Goal: Task Accomplishment & Management: Manage account settings

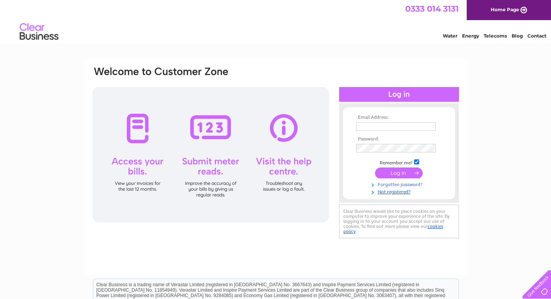
type input "[EMAIL_ADDRESS][DOMAIN_NAME]"
click at [402, 185] on link "Forgotten password?" at bounding box center [400, 183] width 88 height 7
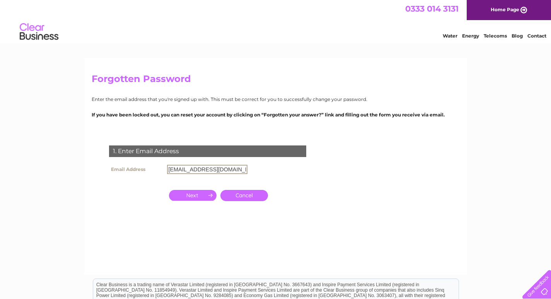
drag, startPoint x: 234, startPoint y: 168, endPoint x: 149, endPoint y: 156, distance: 86.1
click at [149, 156] on div "1. Enter Email Address Email Address phil.dalestorth@icloud.com Cancel" at bounding box center [209, 188] width 235 height 101
paste input "WR2 4XA"
type input "WR2 4XA"
drag, startPoint x: 203, startPoint y: 167, endPoint x: 80, endPoint y: 166, distance: 123.4
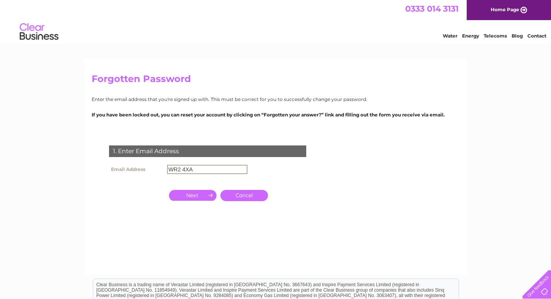
click at [80, 166] on div "Forgotten Password Enter the email address that you're signed up with. This mus…" at bounding box center [275, 232] width 551 height 349
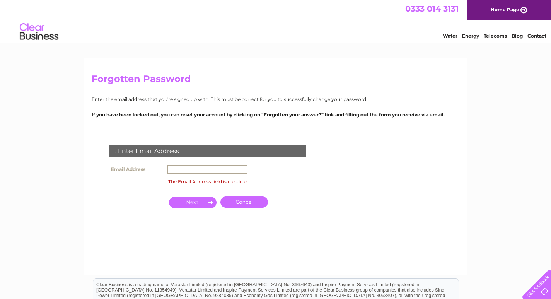
paste input "whitiesbooksandcrafts@gmail.com"
click at [204, 172] on input "whitiesbooksandcrafts@gmail.com" at bounding box center [207, 169] width 80 height 9
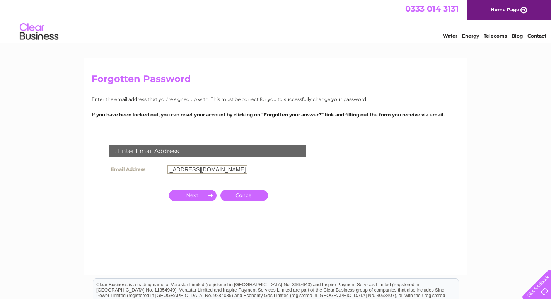
click at [169, 169] on input "whitiesbooksandcrafts@gmail.com" at bounding box center [207, 169] width 80 height 9
drag, startPoint x: 238, startPoint y: 171, endPoint x: 108, endPoint y: 159, distance: 129.7
click at [108, 159] on div "1. Enter Email Address Email Address booksandcrafts@gmail.com Cancel" at bounding box center [209, 188] width 235 height 101
drag, startPoint x: 240, startPoint y: 169, endPoint x: 115, endPoint y: 154, distance: 126.4
click at [115, 154] on div "1. Enter Email Address Email Address booksandcrafts@gmail.com Cancel" at bounding box center [209, 188] width 235 height 101
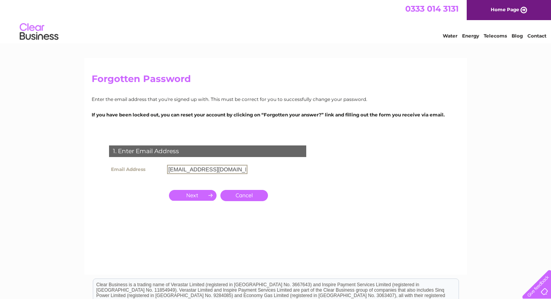
paste input "whitiesbooksandcrafts@gmail.com"
type input "whitiesbooksandcrafts@gmail.com"
click at [197, 193] on input "button" at bounding box center [193, 195] width 48 height 11
click at [194, 195] on input "button" at bounding box center [193, 195] width 48 height 11
click at [187, 168] on input "text" at bounding box center [207, 169] width 80 height 9
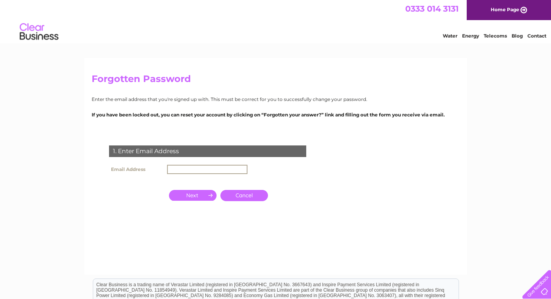
paste input "whitiesbooksandcrafts@gmail.com"
type input "whitiesbooksandcrafts@gmail.com"
click at [200, 195] on input "button" at bounding box center [193, 194] width 48 height 11
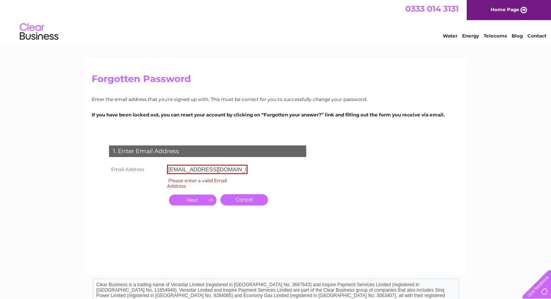
click at [189, 199] on input "button" at bounding box center [193, 200] width 48 height 11
click at [194, 199] on input "button" at bounding box center [193, 200] width 48 height 11
click at [238, 201] on link "Cancel" at bounding box center [245, 199] width 48 height 11
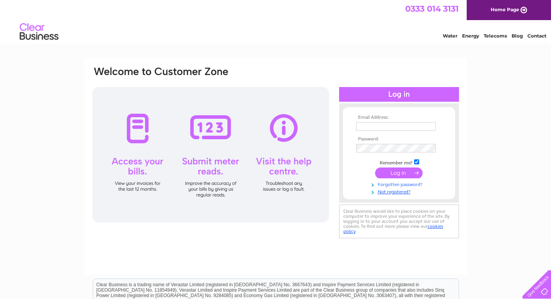
type input "[EMAIL_ADDRESS][DOMAIN_NAME]"
click at [393, 185] on link "Forgotten password?" at bounding box center [400, 183] width 88 height 7
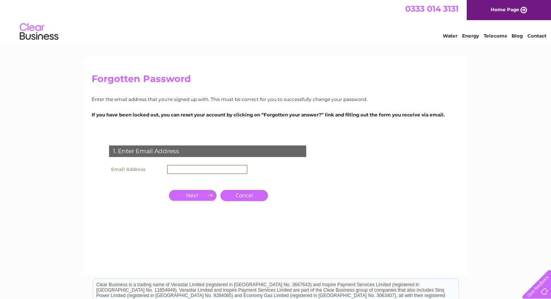
click at [212, 173] on input "text" at bounding box center [207, 169] width 80 height 9
paste input "whitiesbooksandcrafts@gmail.com"
type input "whitiesbooksandcrafts@gmail.com"
click at [200, 199] on input "button" at bounding box center [193, 195] width 48 height 11
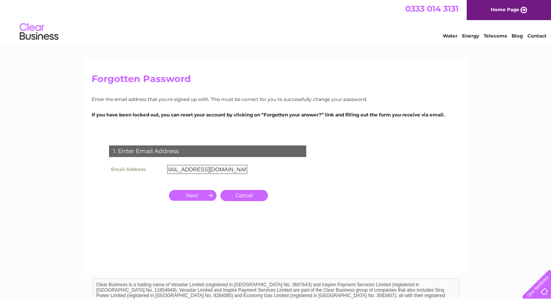
scroll to position [0, 0]
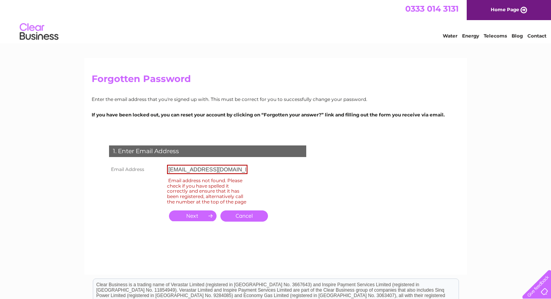
click at [476, 36] on link "Energy" at bounding box center [470, 36] width 17 height 6
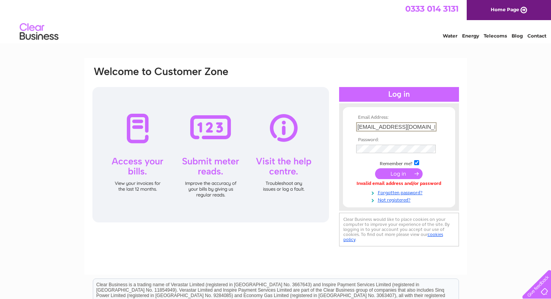
click at [426, 127] on input "[EMAIL_ADDRESS][DOMAIN_NAME]" at bounding box center [396, 126] width 80 height 9
click at [390, 192] on link "Forgotten password?" at bounding box center [400, 191] width 88 height 7
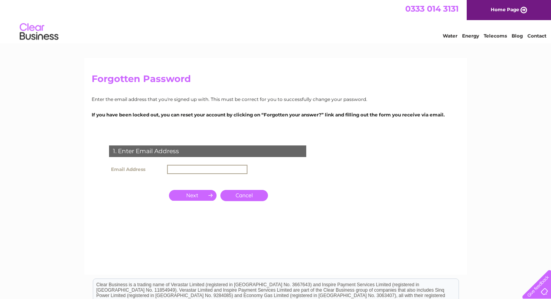
click at [202, 165] on input "text" at bounding box center [207, 169] width 80 height 9
paste input "[EMAIL_ADDRESS][DOMAIN_NAME]"
type input "[EMAIL_ADDRESS][DOMAIN_NAME]"
click at [200, 195] on input "button" at bounding box center [193, 195] width 48 height 11
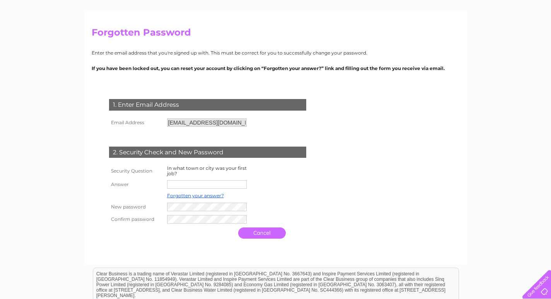
scroll to position [65, 0]
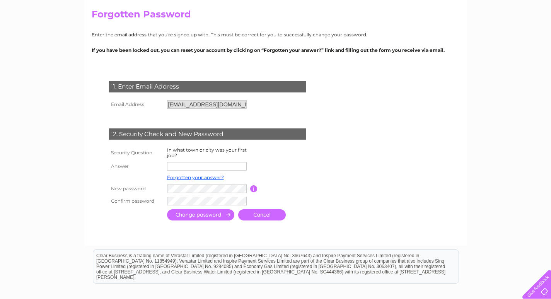
click at [198, 168] on input "text" at bounding box center [207, 166] width 80 height 9
type input "[GEOGRAPHIC_DATA]"
click at [166, 190] on td at bounding box center [207, 189] width 85 height 13
click at [129, 201] on tr "Confirm password" at bounding box center [217, 201] width 220 height 13
click at [255, 188] on input "button" at bounding box center [253, 188] width 7 height 7
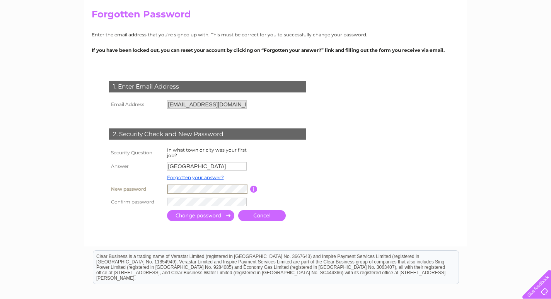
click at [188, 216] on input "submit" at bounding box center [200, 215] width 67 height 11
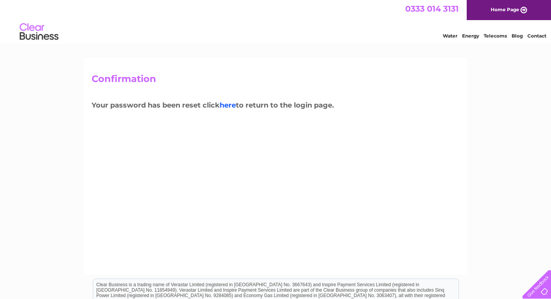
click at [229, 106] on link "here" at bounding box center [228, 105] width 16 height 9
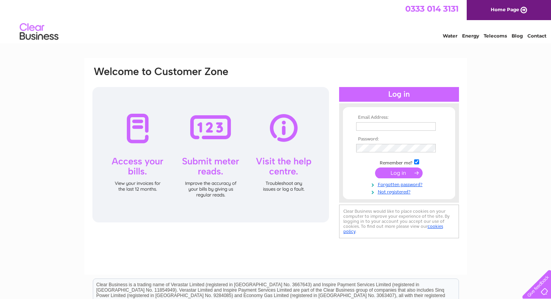
type input "phil.dalestorth@icloud.com"
click at [401, 172] on input "submit" at bounding box center [399, 173] width 48 height 11
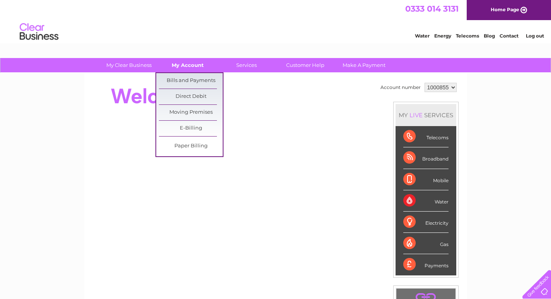
click at [197, 67] on link "My Account" at bounding box center [188, 65] width 64 height 14
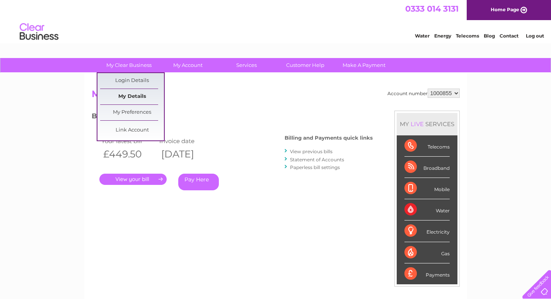
click at [137, 99] on link "My Details" at bounding box center [132, 96] width 64 height 15
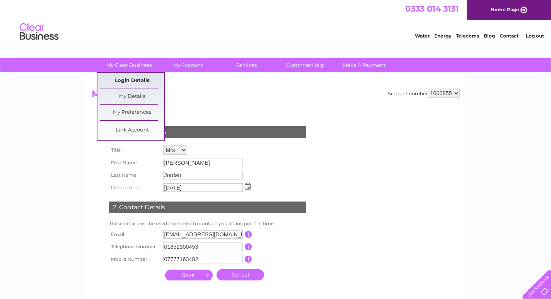
click at [139, 82] on link "Login Details" at bounding box center [132, 80] width 64 height 15
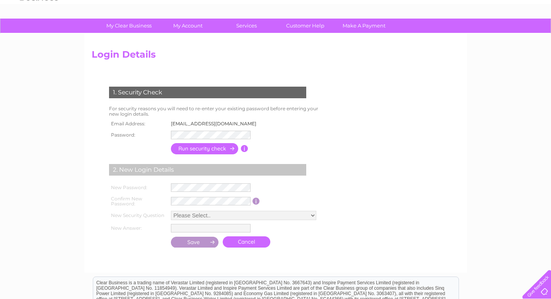
scroll to position [65, 0]
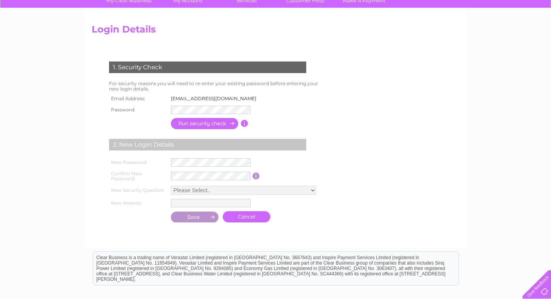
click at [211, 126] on input "button" at bounding box center [205, 123] width 68 height 11
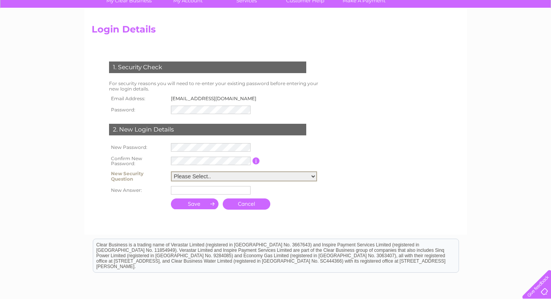
click at [193, 174] on select "Please Select.. In what town or city was your first job? In what town or city d…" at bounding box center [244, 176] width 146 height 10
select select "6"
click at [171, 171] on select "Please Select.. In what town or city was your first job? In what town or city d…" at bounding box center [244, 176] width 146 height 10
click at [196, 190] on input "text" at bounding box center [211, 190] width 80 height 9
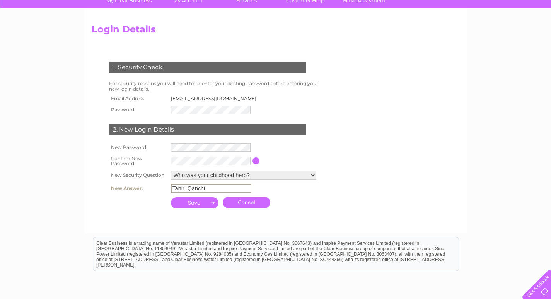
click at [218, 190] on input "Tahir_Qanchi" at bounding box center [211, 188] width 80 height 9
type input "Tahir_Qanchi"
click at [207, 202] on input "submit" at bounding box center [195, 202] width 48 height 11
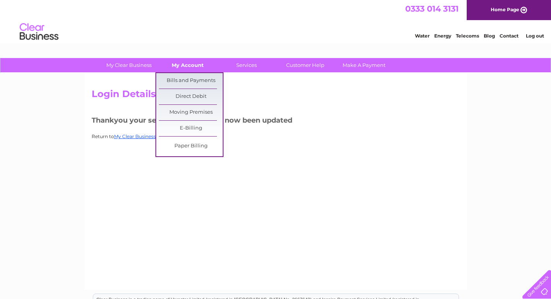
click at [194, 65] on link "My Account" at bounding box center [188, 65] width 64 height 14
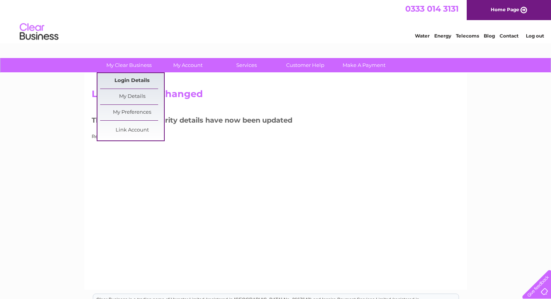
click at [139, 76] on link "Login Details" at bounding box center [132, 80] width 64 height 15
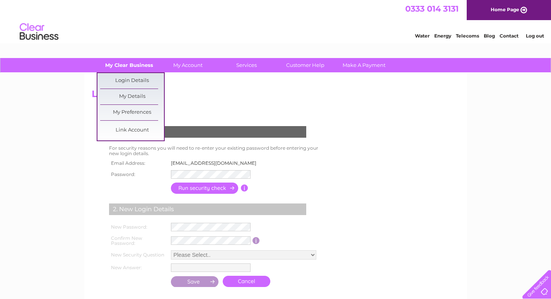
click at [131, 64] on link "My Clear Business" at bounding box center [129, 65] width 64 height 14
click at [133, 96] on link "My Details" at bounding box center [132, 96] width 64 height 15
click at [137, 96] on link "My Details" at bounding box center [132, 96] width 64 height 15
click at [142, 66] on link "My Clear Business" at bounding box center [129, 65] width 64 height 14
click at [137, 98] on link "My Details" at bounding box center [132, 96] width 64 height 15
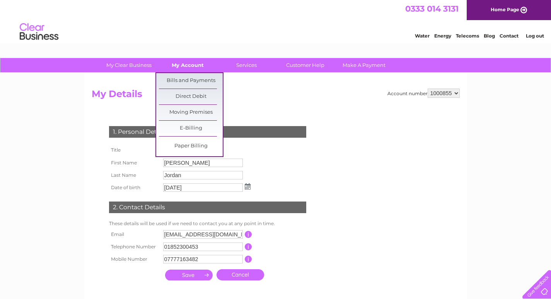
click at [191, 65] on link "My Account" at bounding box center [188, 65] width 64 height 14
click at [195, 82] on link "Bills and Payments" at bounding box center [191, 80] width 64 height 15
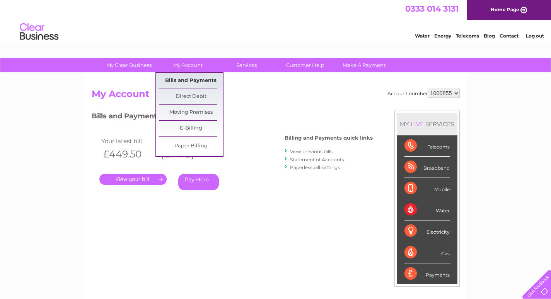
click at [195, 77] on link "Bills and Payments" at bounding box center [191, 80] width 64 height 15
click at [196, 79] on link "Bills and Payments" at bounding box center [191, 80] width 64 height 15
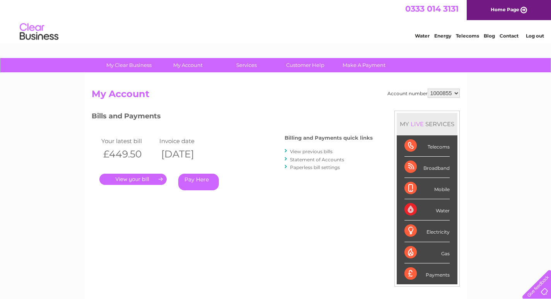
click at [146, 176] on link "." at bounding box center [132, 179] width 67 height 11
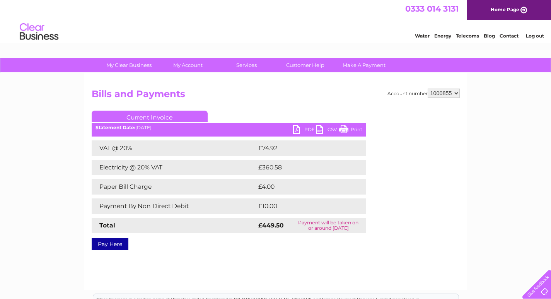
click at [537, 36] on link "Log out" at bounding box center [535, 36] width 18 height 6
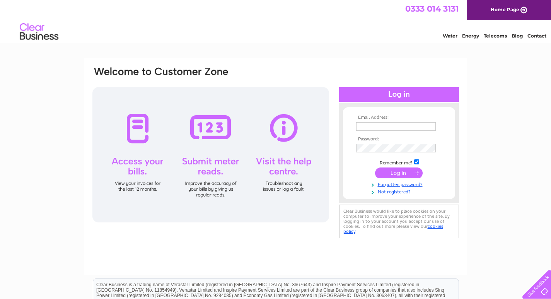
type input "phil.dalestorth@icloud.com"
click at [399, 169] on input "submit" at bounding box center [399, 173] width 48 height 11
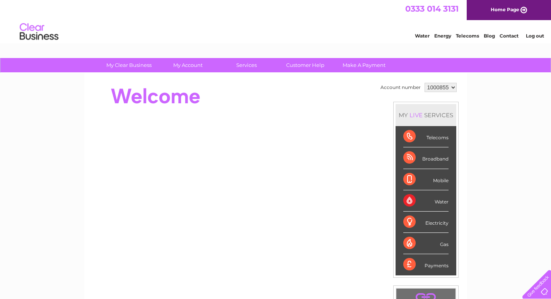
click at [451, 88] on select "1000855" at bounding box center [441, 87] width 32 height 9
click at [357, 63] on link "Make A Payment" at bounding box center [364, 65] width 64 height 14
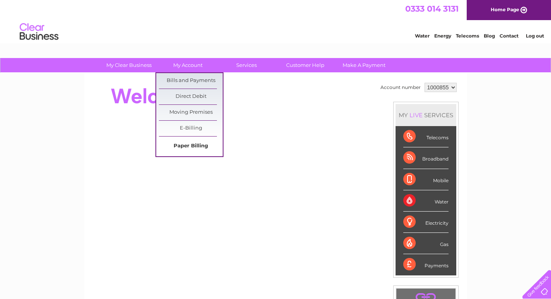
click at [189, 142] on link "Paper Billing" at bounding box center [191, 146] width 64 height 15
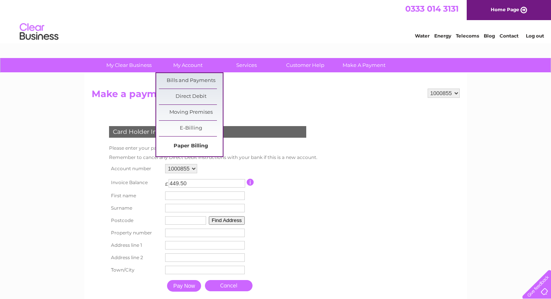
click at [190, 142] on link "Paper Billing" at bounding box center [191, 146] width 64 height 15
click at [192, 146] on link "Paper Billing" at bounding box center [191, 146] width 64 height 15
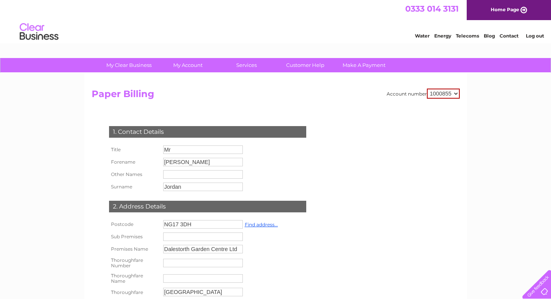
click at [536, 37] on link "Log out" at bounding box center [535, 36] width 18 height 6
